Goal: Navigation & Orientation: Find specific page/section

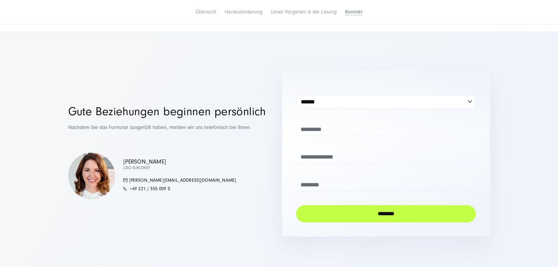
scroll to position [1142, 0]
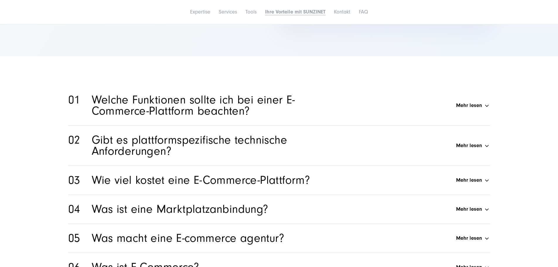
scroll to position [3690, 0]
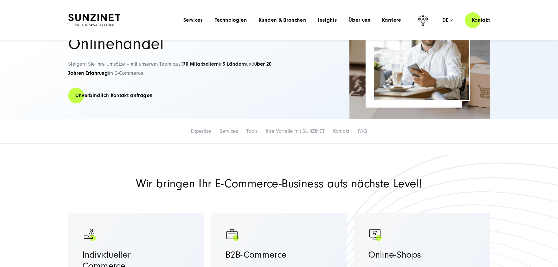
scroll to position [39, 0]
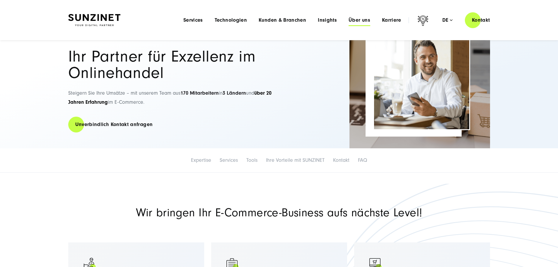
click at [349, 19] on span "Über uns" at bounding box center [360, 20] width 22 height 6
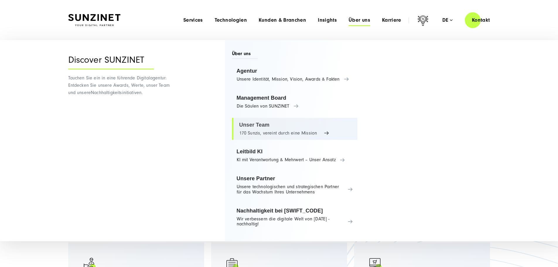
click at [249, 131] on link "Unser Team 170 Sunzis, vereint durch eine Mission" at bounding box center [295, 129] width 126 height 22
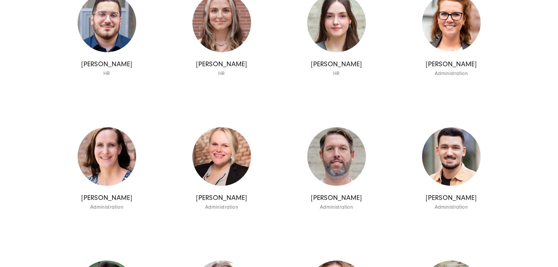
scroll to position [2460, 0]
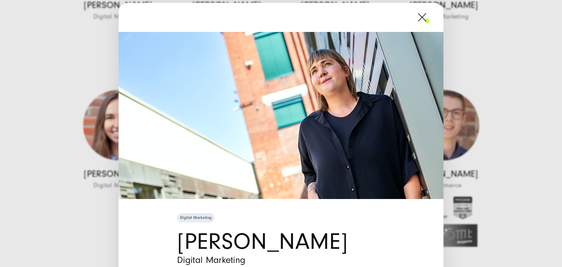
click at [430, 15] on span at bounding box center [430, 17] width 0 height 15
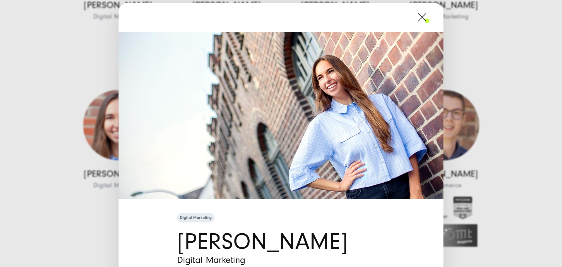
click at [430, 17] on span at bounding box center [430, 17] width 0 height 15
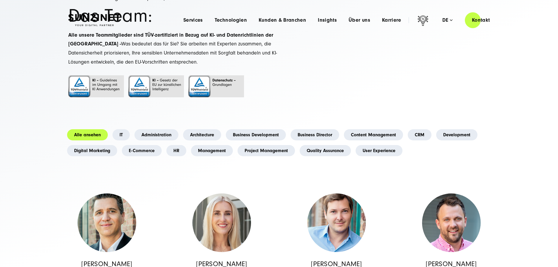
scroll to position [234, 0]
